Goal: Information Seeking & Learning: Learn about a topic

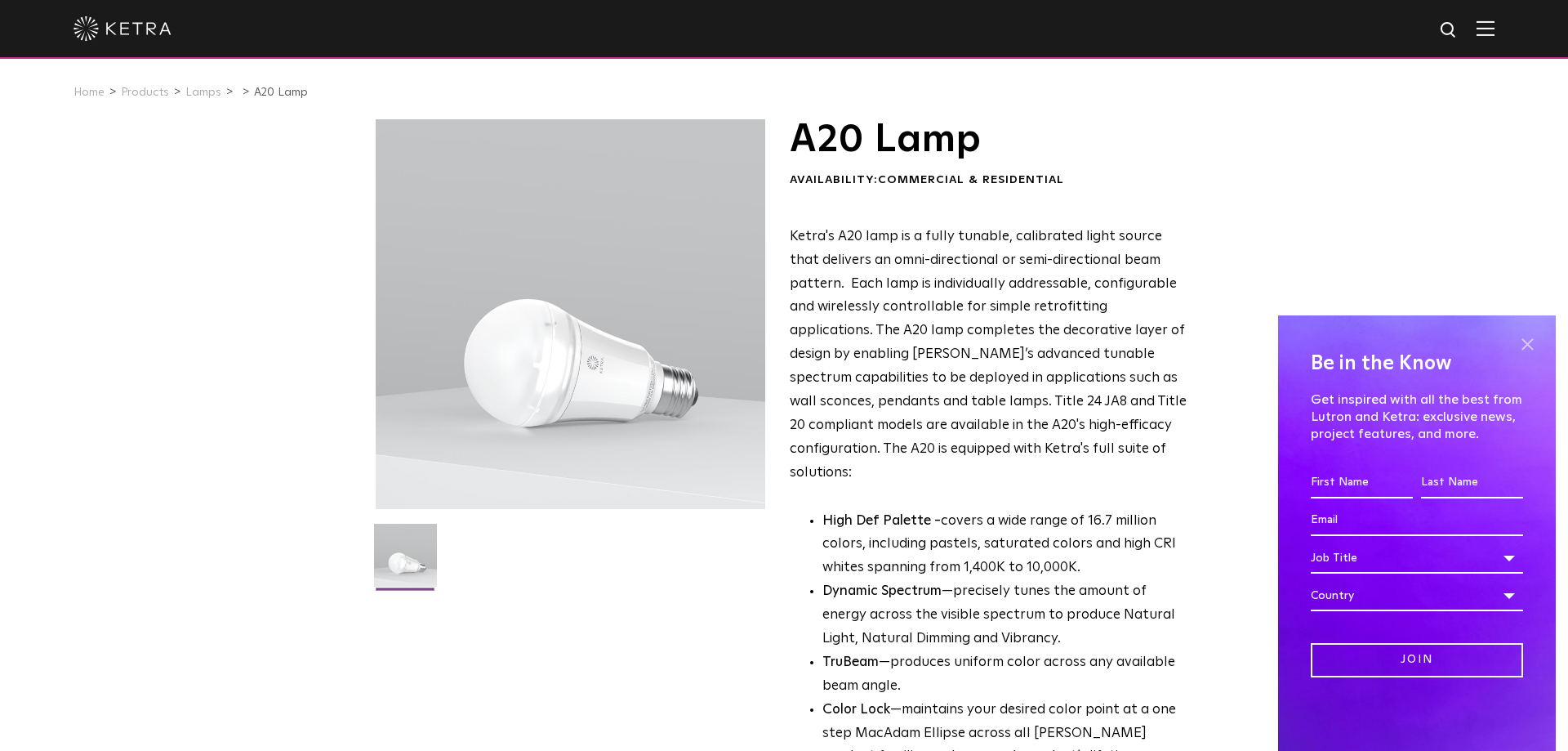
click at [1531, 341] on span at bounding box center [1527, 344] width 25 height 25
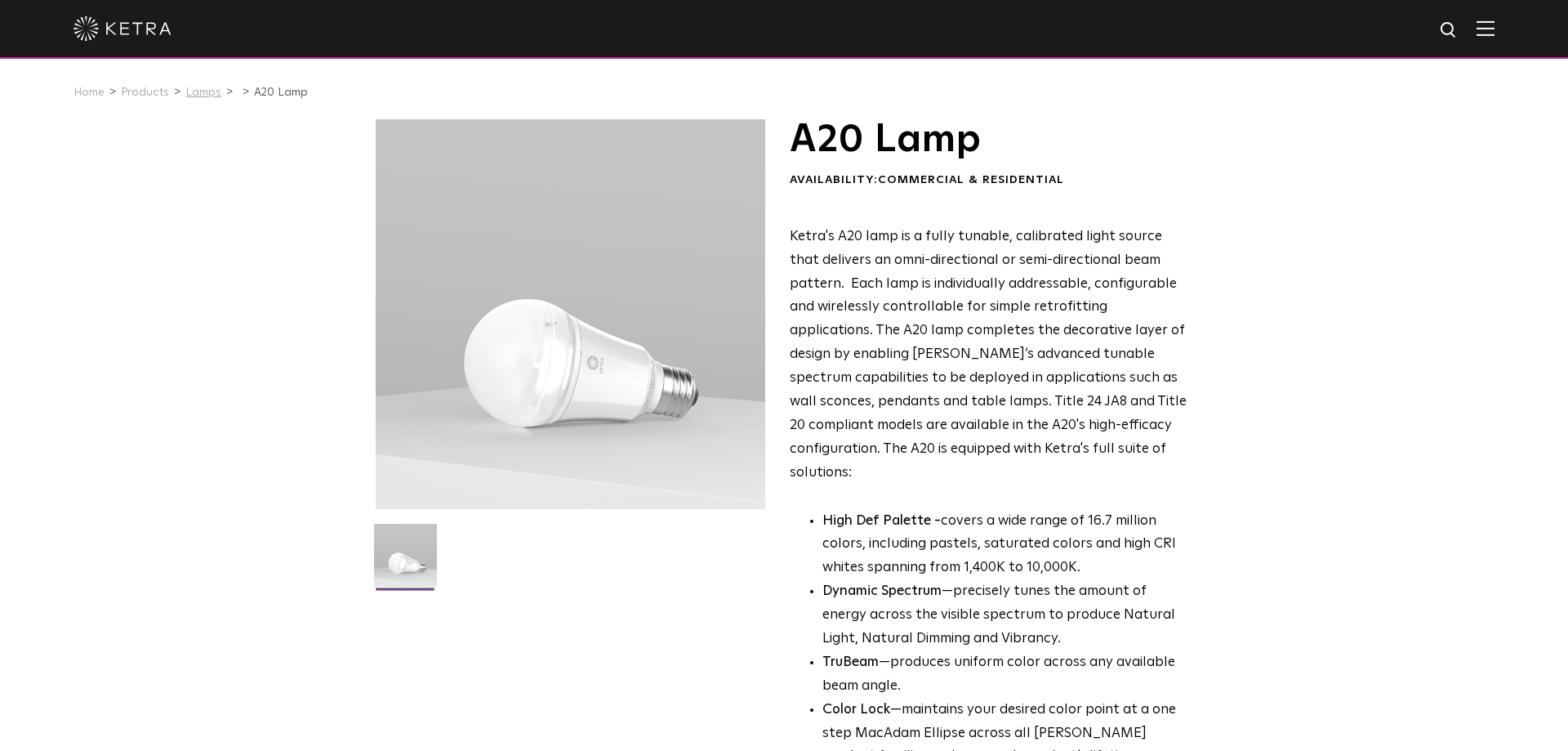
click at [204, 94] on link "Lamps" at bounding box center [204, 92] width 36 height 12
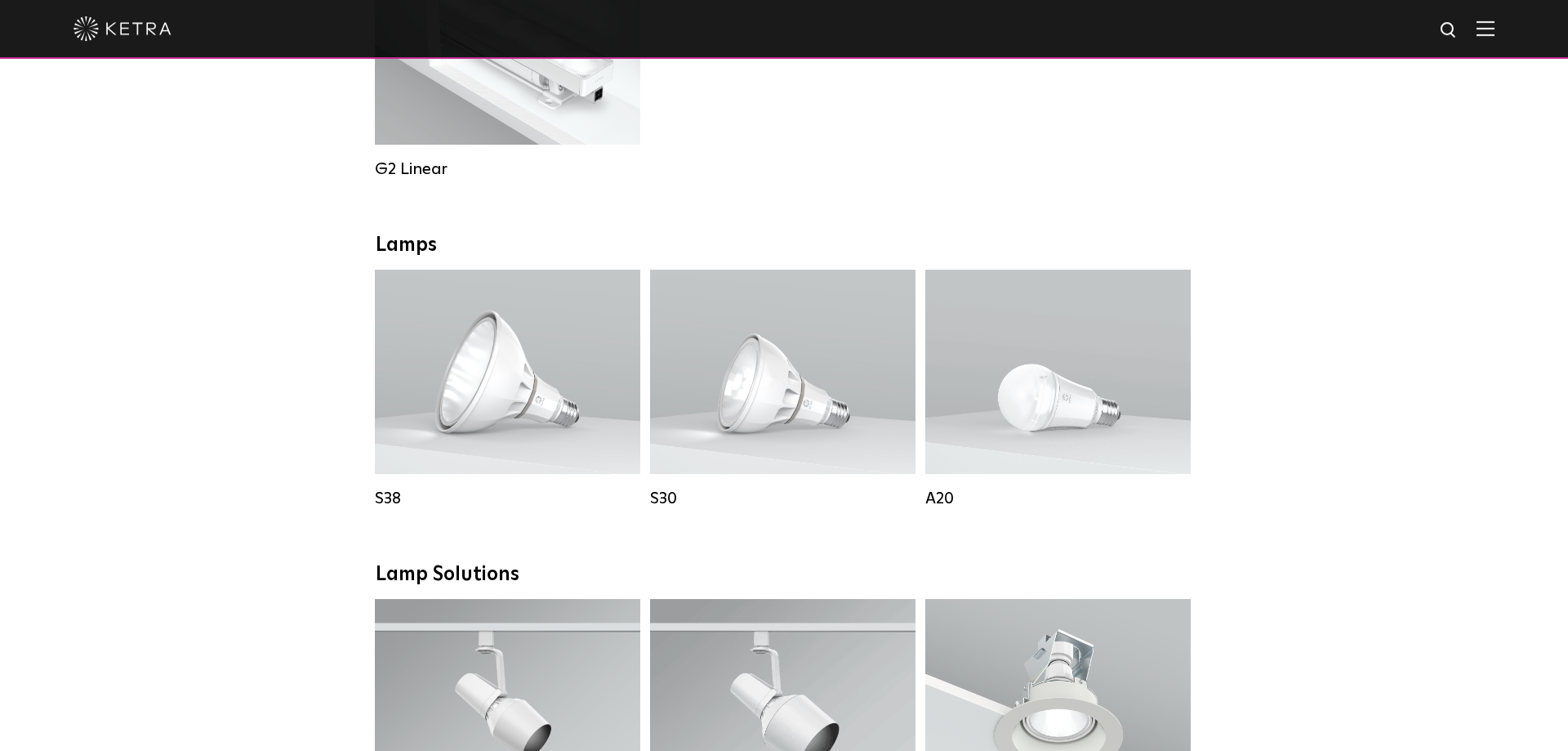
scroll to position [1020, 0]
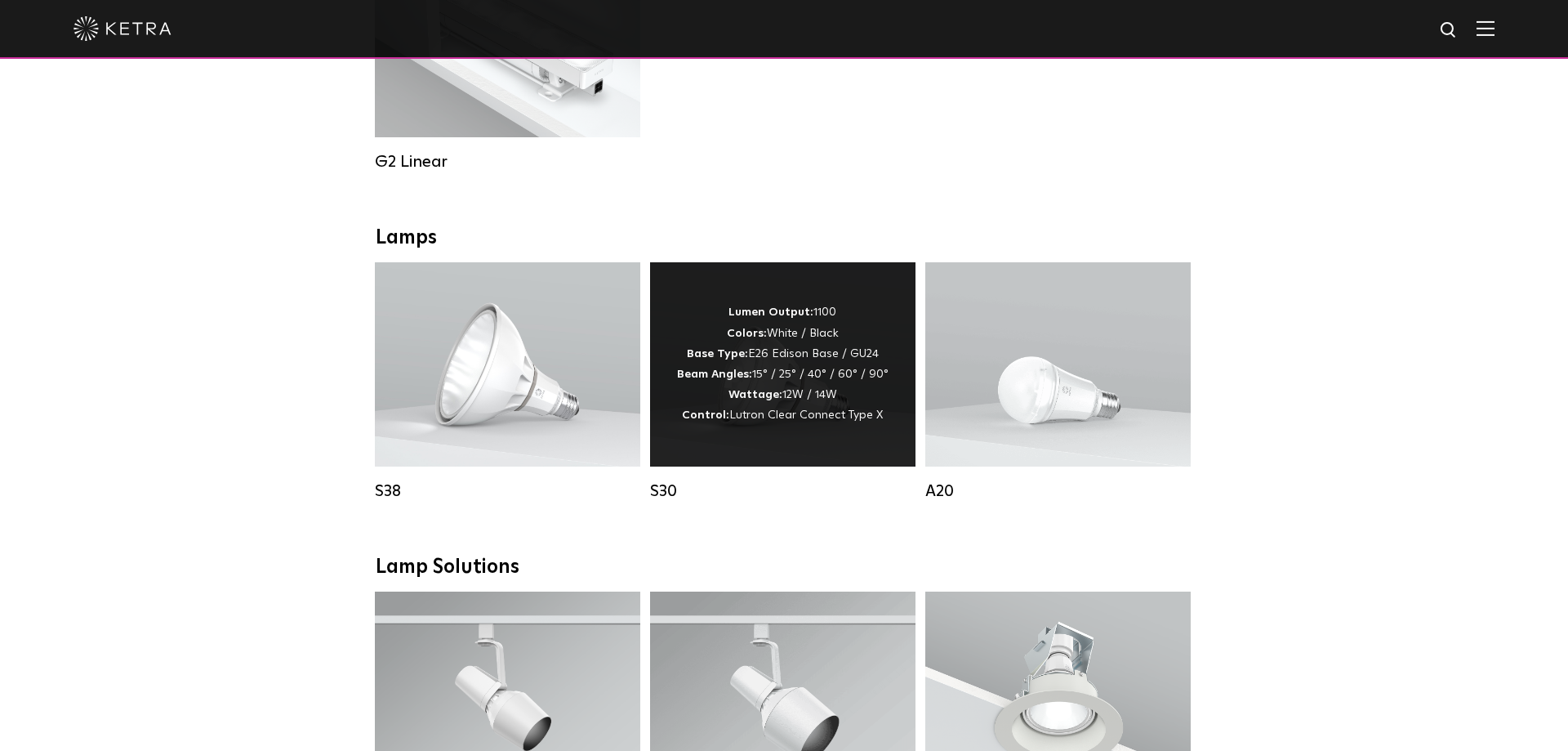
click at [777, 374] on div "Lumen Output: 1100 Colors: White / Black Base Type: E26 Edison Base / GU24 Beam…" at bounding box center [782, 364] width 212 height 124
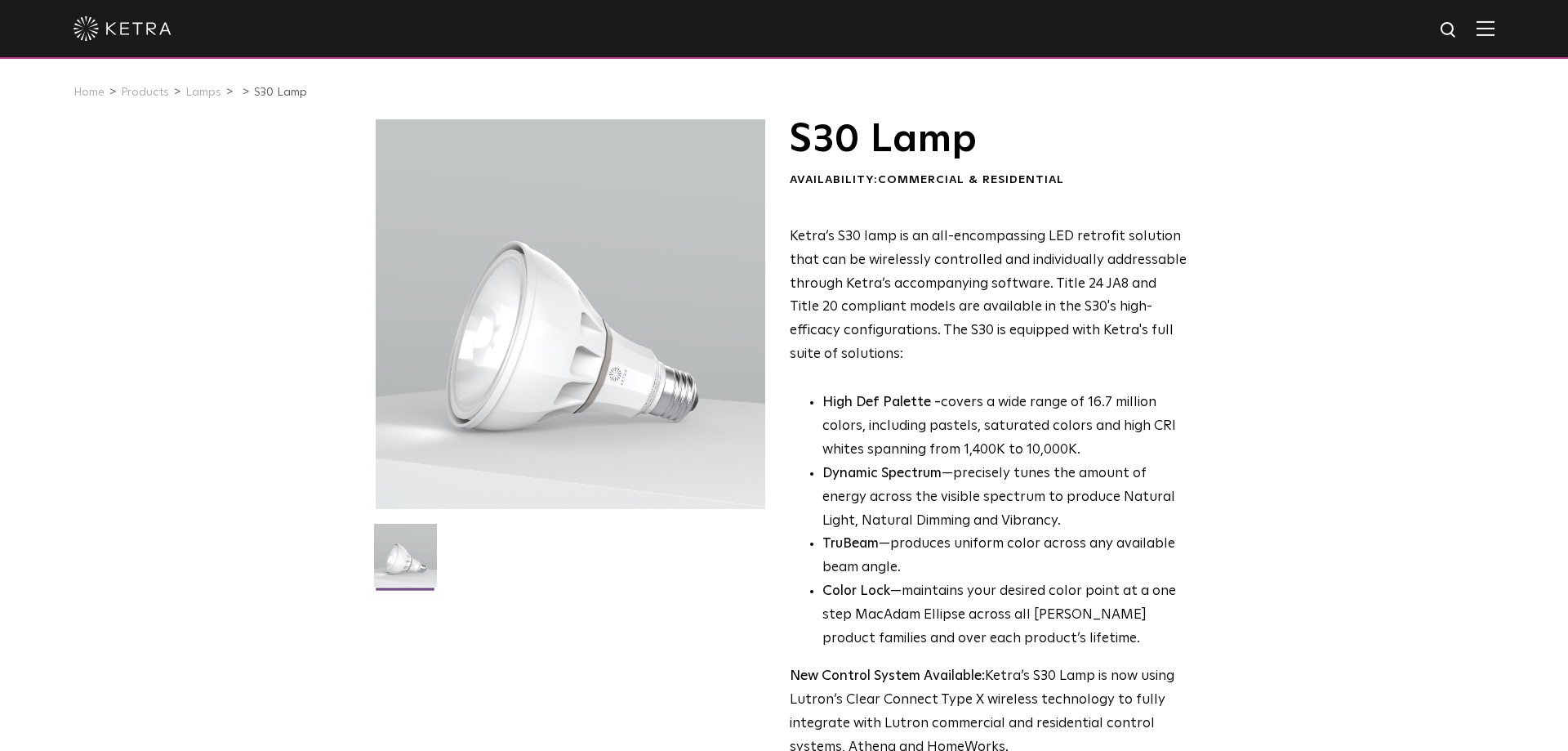
click at [1393, 350] on div "S30 Lamp Availability: Commercial & Residential Ketra’s S30 lamp is an all-enco…" at bounding box center [784, 529] width 1568 height 819
click at [1017, 468] on li "Dynamic Spectrum —precisely tunes the amount of energy across the visible spect…" at bounding box center [1004, 498] width 365 height 71
click at [1027, 232] on span "Ketra’s S30 lamp is an all-encompassing LED retrofit solution that can be wirel…" at bounding box center [988, 295] width 397 height 132
click at [951, 598] on li "Color Lock —maintains your desired color point at a one step MacAdam Ellipse ac…" at bounding box center [1004, 616] width 365 height 71
click at [1088, 343] on p "Ketra’s S30 lamp is an all-encompassing LED retrofit solution that can be wirel…" at bounding box center [988, 295] width 398 height 141
